Goal: Task Accomplishment & Management: Complete application form

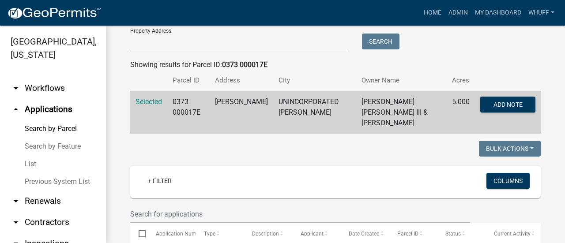
scroll to position [124, 0]
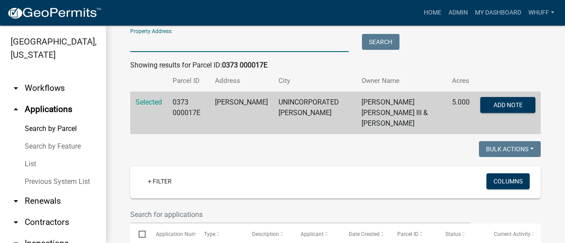
click at [184, 43] on input "Property Address:" at bounding box center [239, 43] width 218 height 18
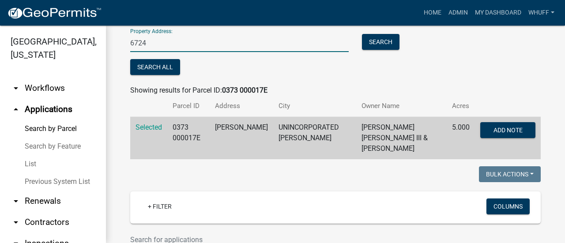
type input "6724 [GEOGRAPHIC_DATA]"
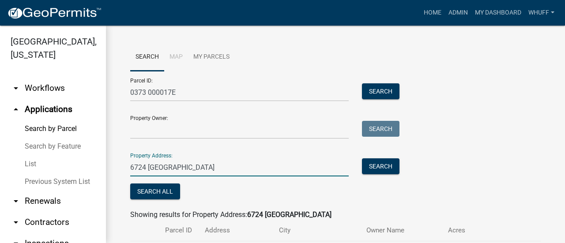
scroll to position [55, 0]
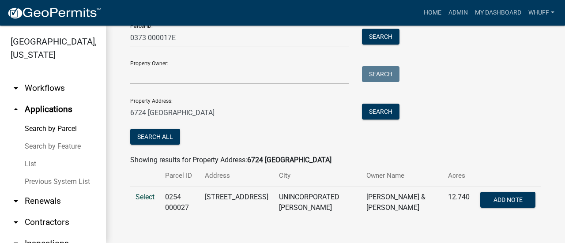
click at [141, 195] on span "Select" at bounding box center [144, 197] width 19 height 8
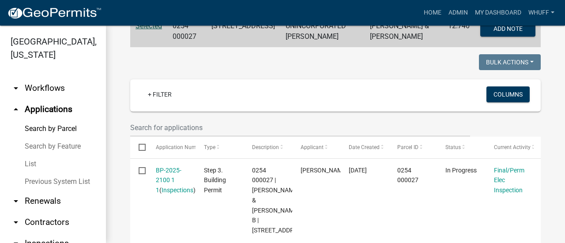
scroll to position [243, 0]
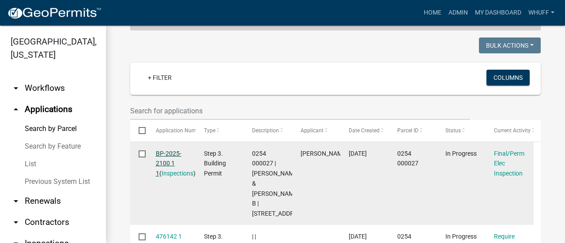
click at [168, 160] on link "BP-2025-2100 1 1" at bounding box center [169, 163] width 26 height 27
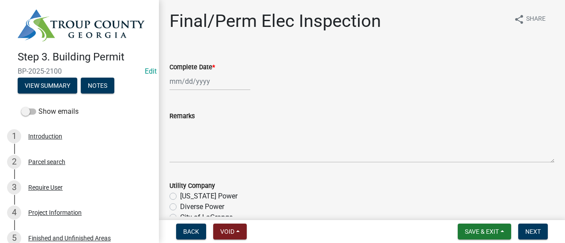
select select "9"
select select "2025"
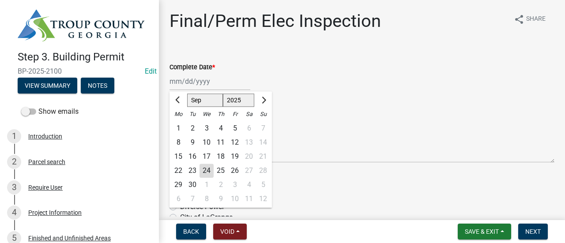
click at [207, 85] on div "[PERSON_NAME] Feb Mar Apr [PERSON_NAME][DATE] Oct Nov [DATE] 1526 1527 1528 152…" at bounding box center [209, 81] width 81 height 18
click at [209, 169] on div "24" at bounding box center [206, 171] width 14 height 14
type input "[DATE]"
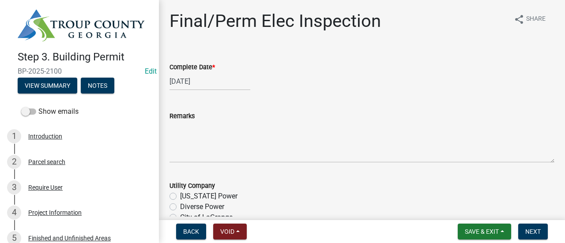
click at [206, 210] on label "Diverse Power" at bounding box center [202, 207] width 44 height 11
click at [186, 207] on input "Diverse Power" at bounding box center [183, 205] width 6 height 6
radio input "true"
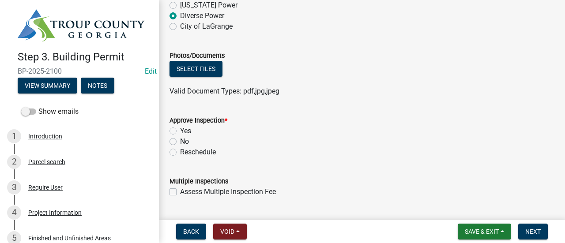
scroll to position [192, 0]
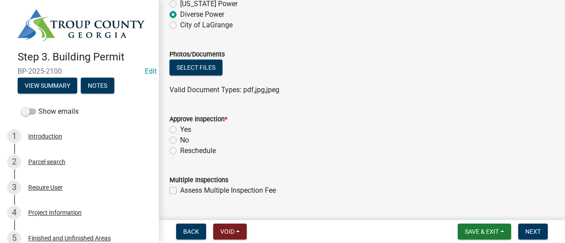
click at [191, 128] on label "Yes" at bounding box center [185, 129] width 11 height 11
click at [186, 128] on input "Yes" at bounding box center [183, 127] width 6 height 6
radio input "true"
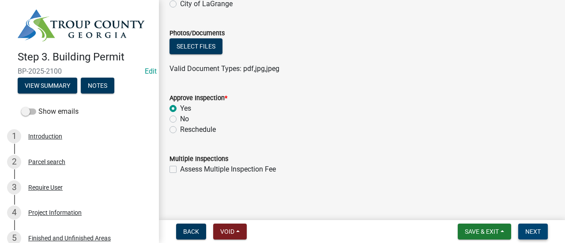
drag, startPoint x: 371, startPoint y: 160, endPoint x: 530, endPoint y: 229, distance: 173.7
click at [530, 229] on wm-app "Step 3. Building Permit BP-2025-2100 Edit View Summary Notes Show emails 1 Intr…" at bounding box center [282, 121] width 565 height 243
click at [476, 149] on form "Multiple Inspections Assess Multiple Inspection Fee" at bounding box center [361, 159] width 385 height 32
click at [542, 230] on button "Next" at bounding box center [533, 232] width 30 height 16
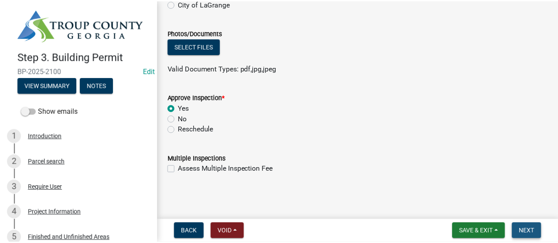
scroll to position [0, 0]
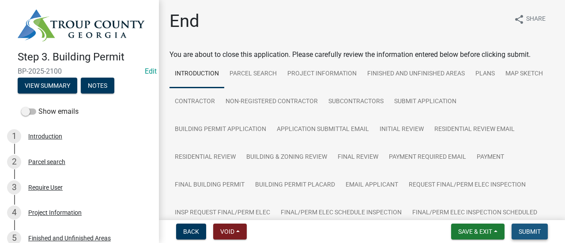
click at [529, 232] on span "Submit" at bounding box center [529, 231] width 22 height 7
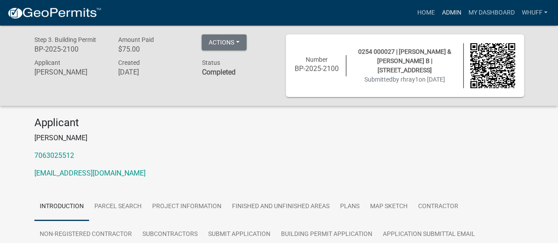
click at [450, 12] on link "Admin" at bounding box center [451, 12] width 26 height 17
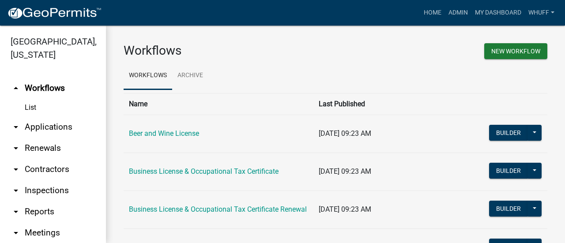
click at [55, 128] on link "arrow_drop_down Applications" at bounding box center [53, 126] width 106 height 21
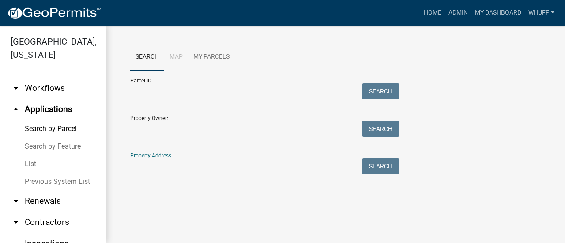
click at [195, 171] on input "Property Address:" at bounding box center [239, 167] width 218 height 18
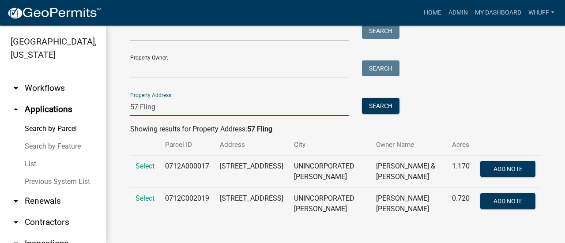
scroll to position [61, 0]
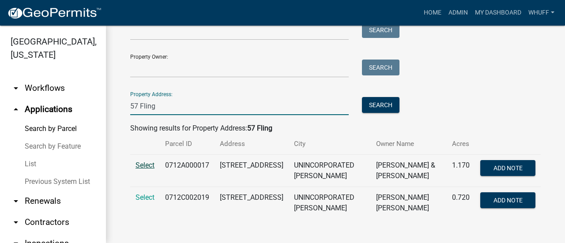
type input "57 Fling"
click at [146, 166] on span "Select" at bounding box center [144, 165] width 19 height 8
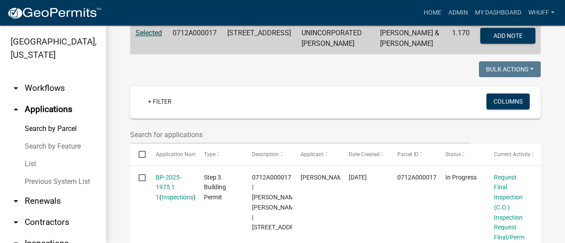
scroll to position [238, 0]
